Goal: Task Accomplishment & Management: Complete application form

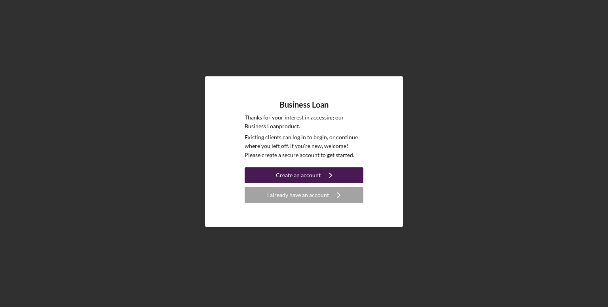
click at [321, 172] on icon "Icon/Navigate" at bounding box center [331, 176] width 20 height 20
